Goal: Task Accomplishment & Management: Complete application form

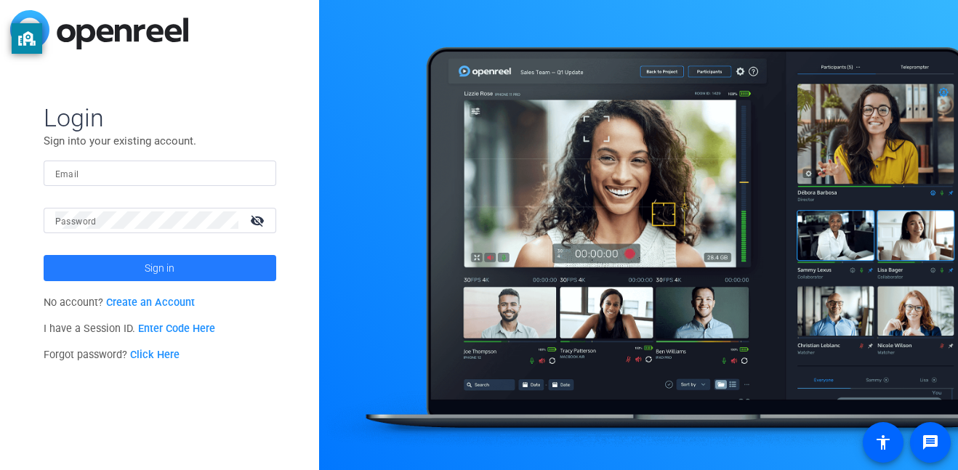
click at [158, 262] on span "Sign in" at bounding box center [160, 268] width 30 height 36
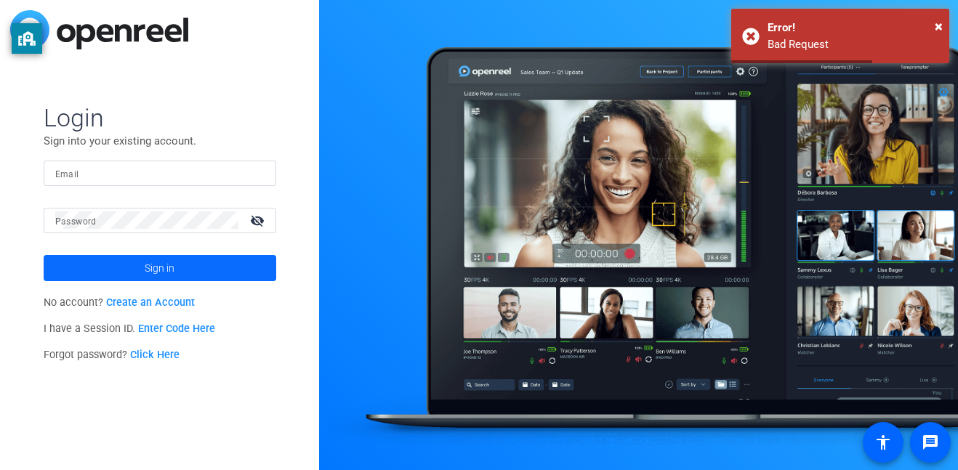
click at [166, 269] on span "Sign in" at bounding box center [160, 268] width 30 height 36
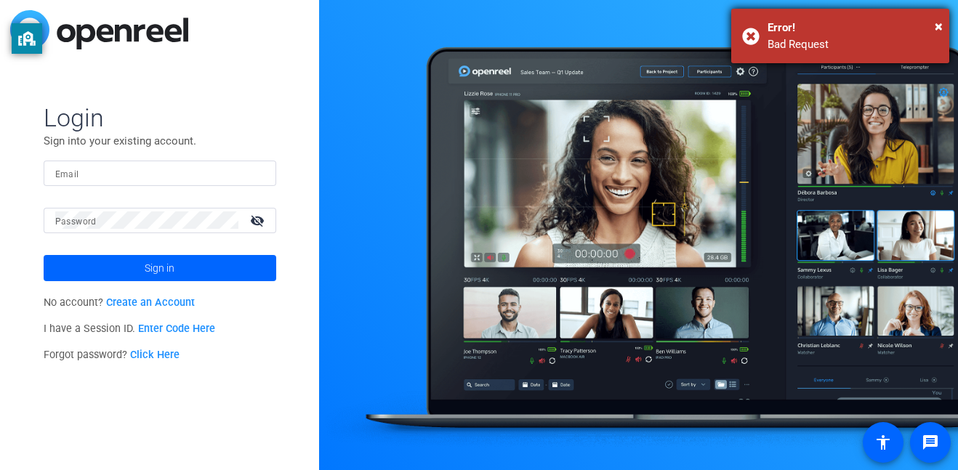
click at [932, 24] on div "Error!" at bounding box center [852, 28] width 171 height 17
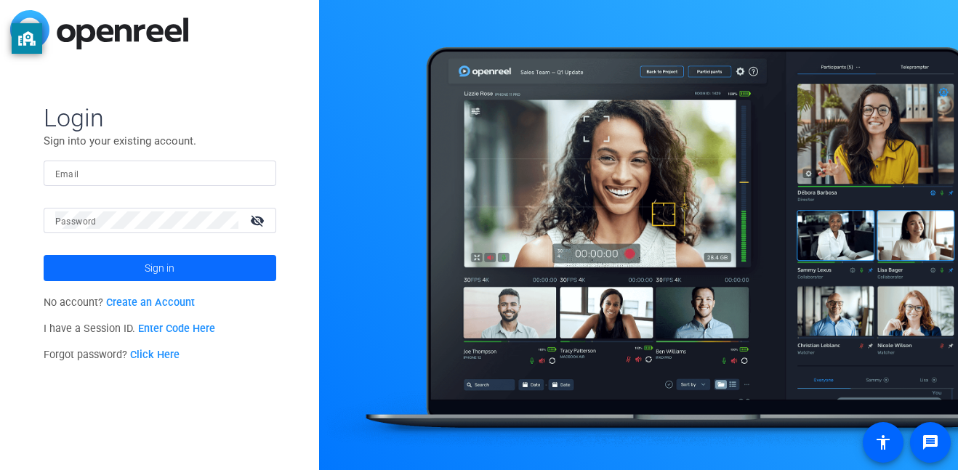
click at [130, 262] on span at bounding box center [160, 268] width 233 height 35
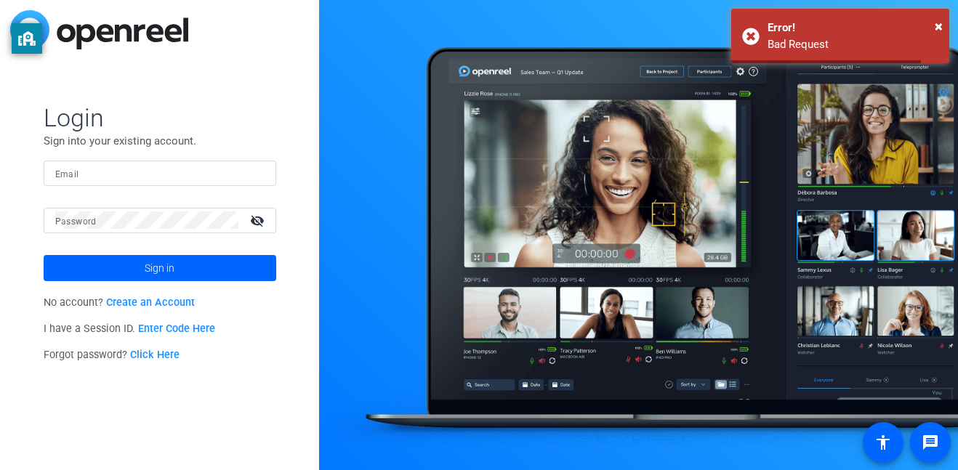
click at [132, 304] on link "Create an Account" at bounding box center [150, 302] width 89 height 12
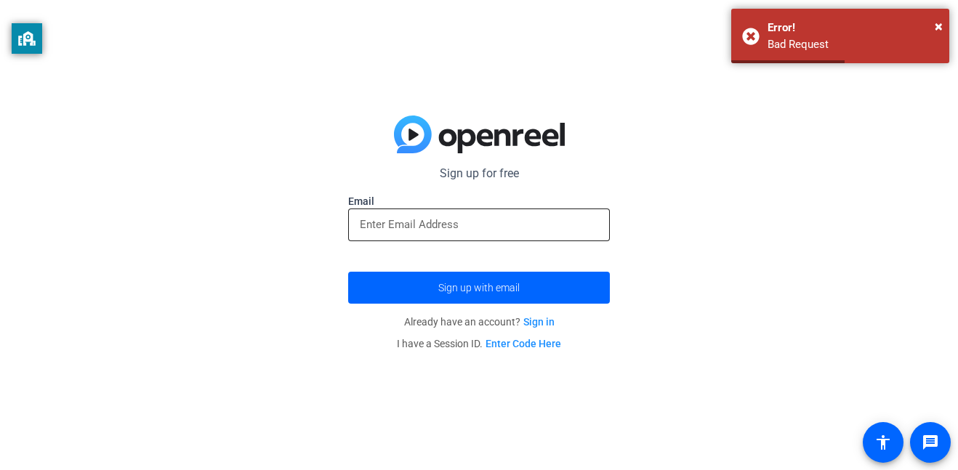
click at [512, 226] on input "email" at bounding box center [479, 224] width 238 height 17
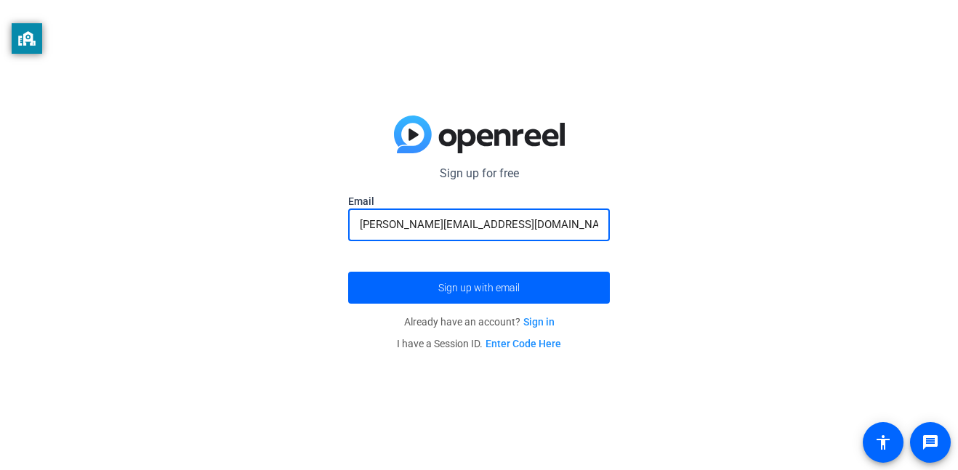
type input "[PERSON_NAME][EMAIL_ADDRESS][DOMAIN_NAME]"
click at [348, 272] on button "Sign up with email" at bounding box center [479, 288] width 262 height 32
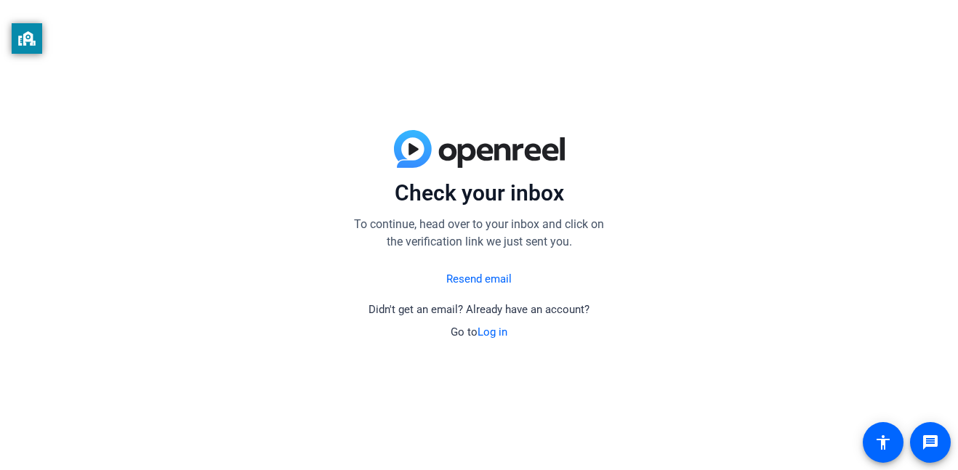
click at [351, 54] on div "Check your inbox To continue, head over to your inbox and click on the verifica…" at bounding box center [479, 235] width 958 height 470
